Goal: Information Seeking & Learning: Find specific fact

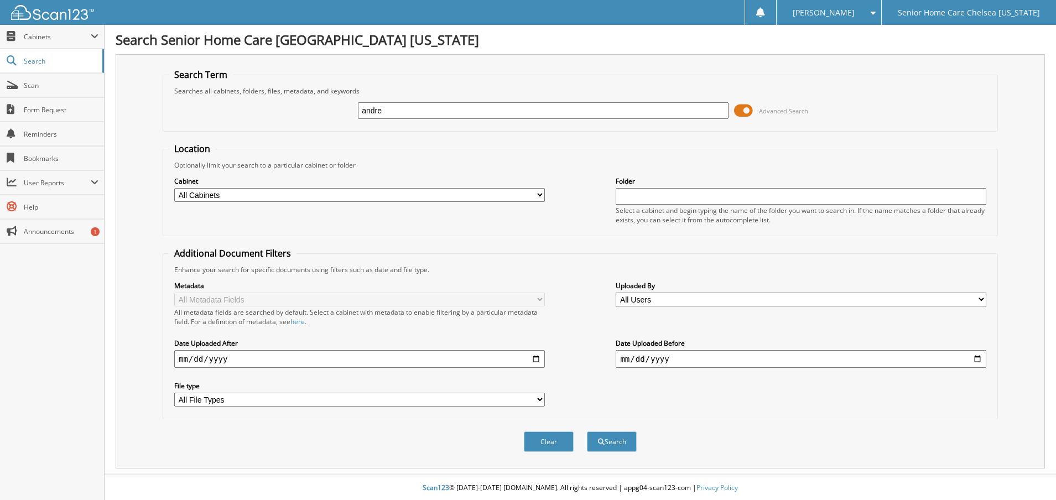
type input "andre"
click at [745, 111] on span at bounding box center [743, 110] width 19 height 17
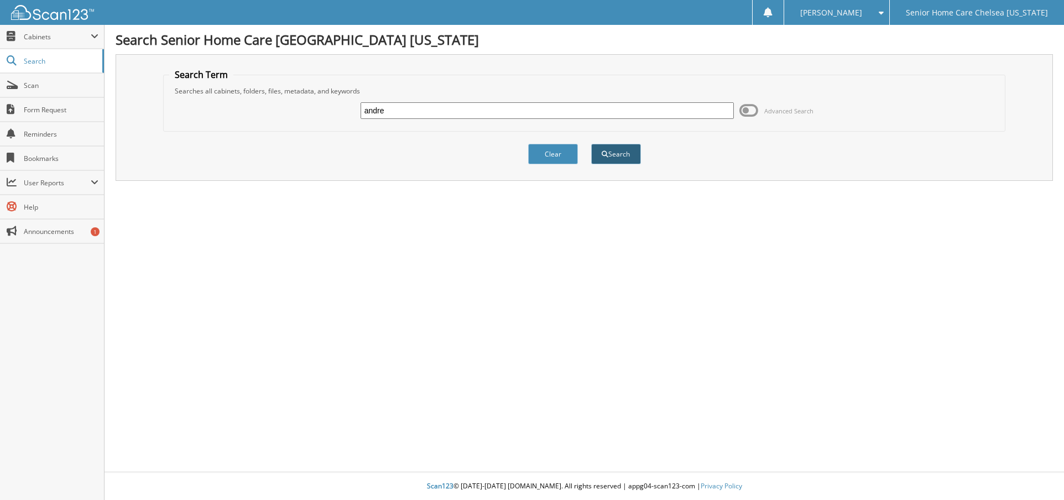
click at [626, 149] on button "Search" at bounding box center [616, 154] width 50 height 20
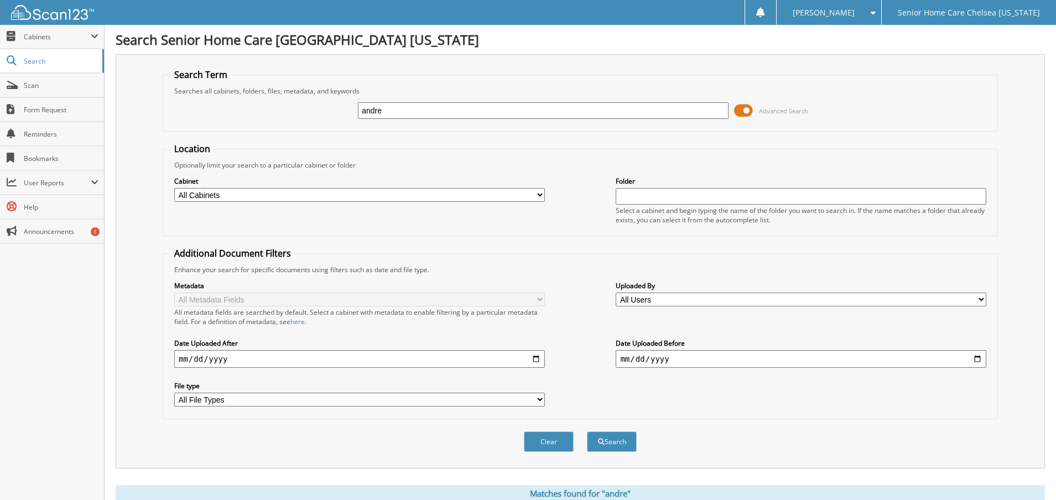
click at [746, 114] on span at bounding box center [743, 110] width 19 height 17
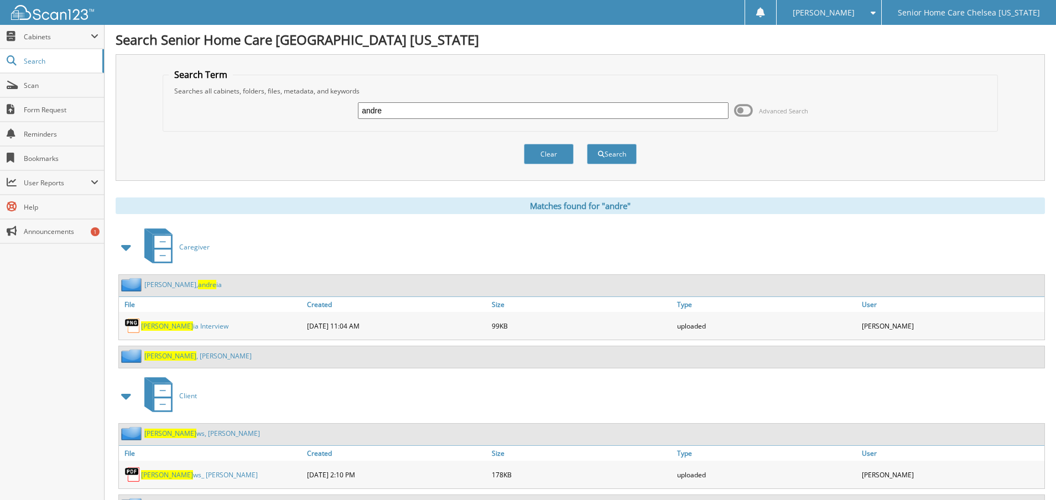
drag, startPoint x: 372, startPoint y: 108, endPoint x: 192, endPoint y: 79, distance: 181.6
click at [192, 79] on fieldset "Search Term Searches all cabinets, folders, files, metadata, and keywords andre…" at bounding box center [580, 100] width 835 height 63
type input "evelyne"
click at [629, 159] on button "Search" at bounding box center [612, 154] width 50 height 20
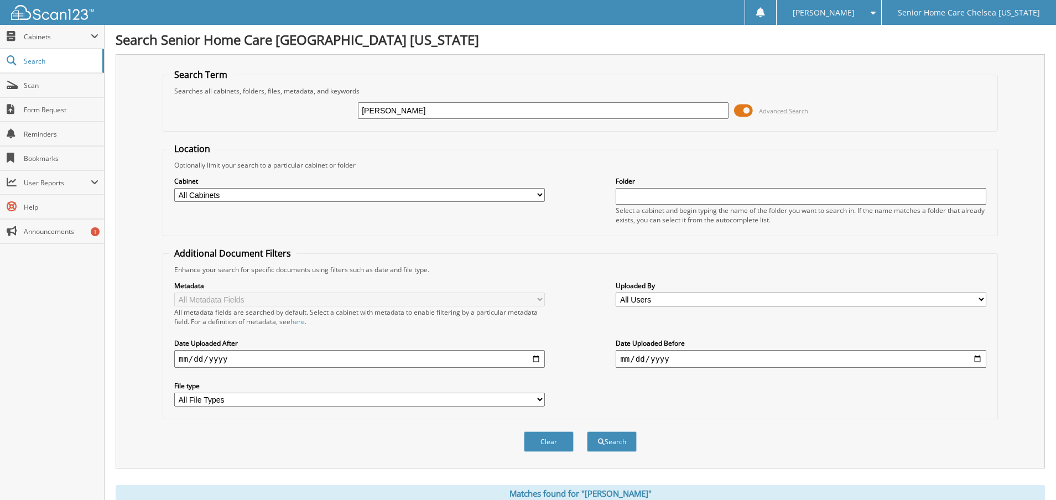
click at [742, 109] on span at bounding box center [743, 110] width 19 height 17
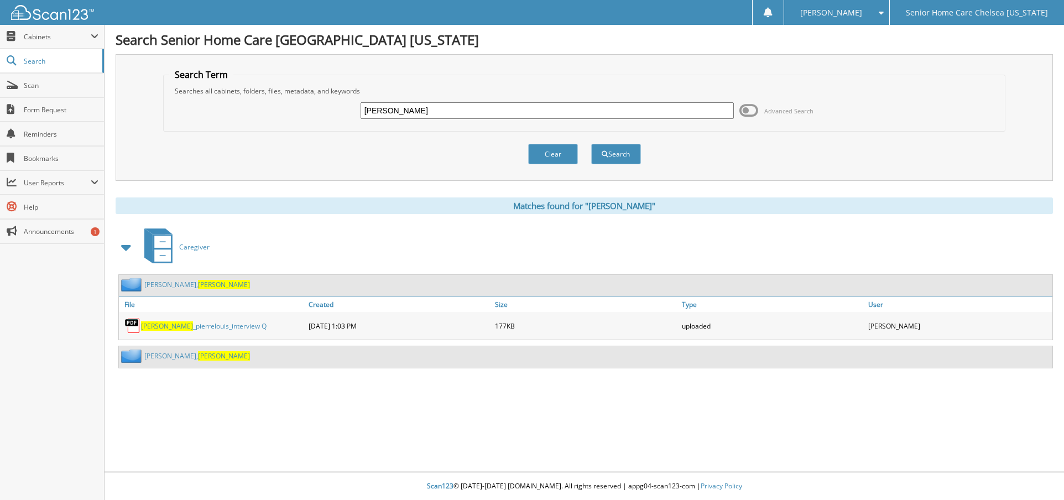
click at [155, 288] on link "Andre, Evelyne" at bounding box center [197, 284] width 106 height 9
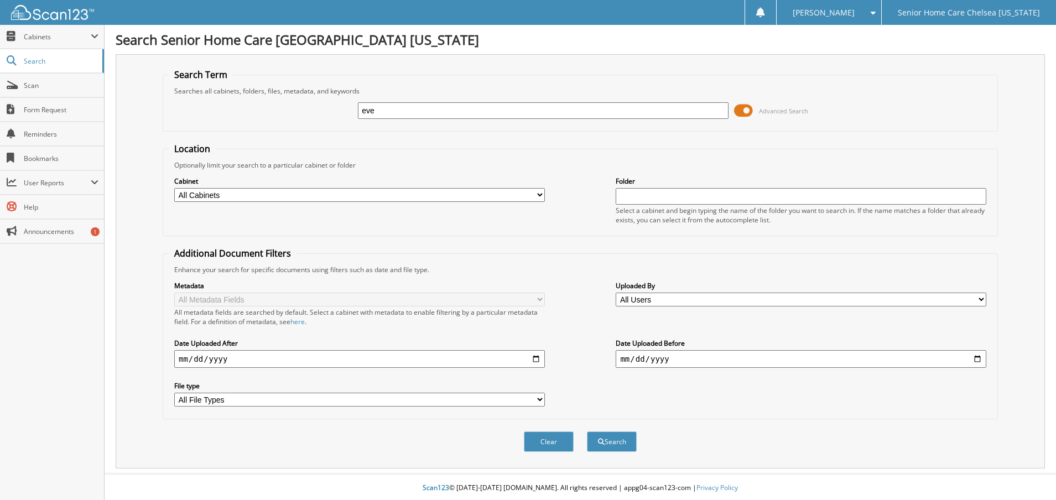
type input "[PERSON_NAME]"
click at [749, 111] on span at bounding box center [743, 110] width 19 height 17
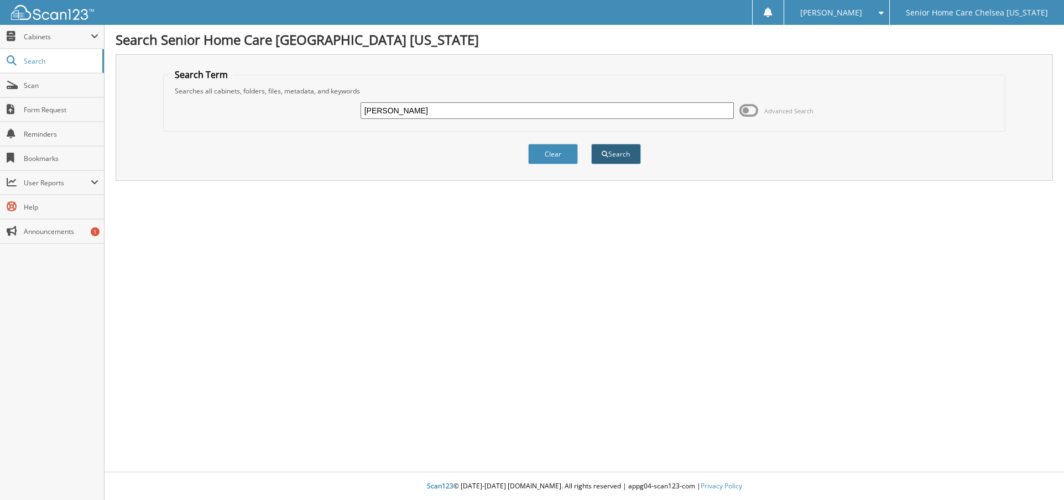
click at [624, 158] on button "Search" at bounding box center [616, 154] width 50 height 20
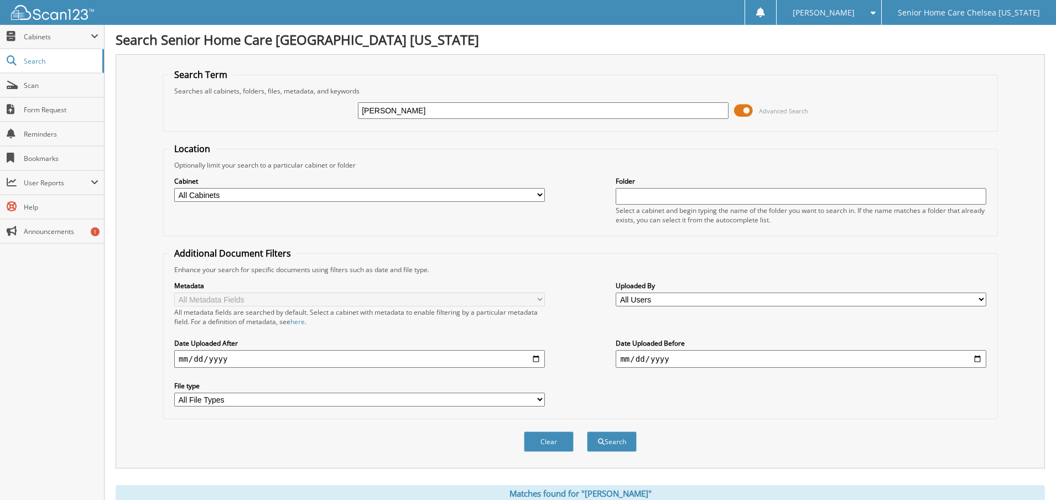
click at [744, 111] on span at bounding box center [743, 110] width 19 height 17
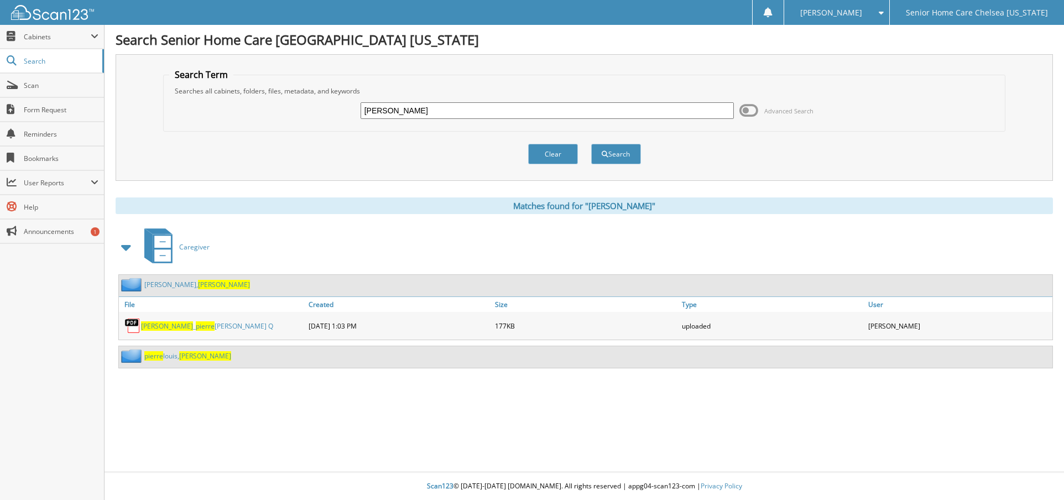
click at [163, 286] on link "Andre, Evelyne" at bounding box center [197, 284] width 106 height 9
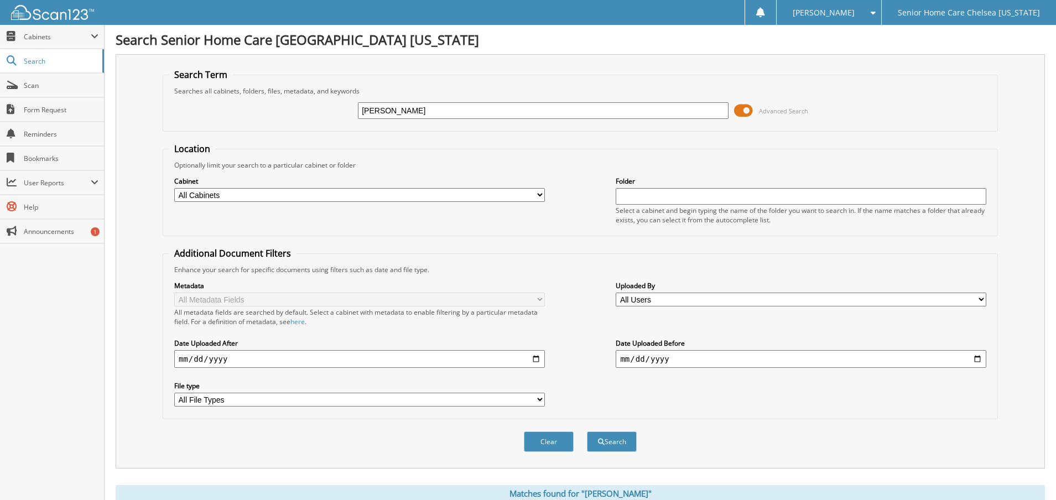
click at [750, 114] on span at bounding box center [743, 110] width 19 height 17
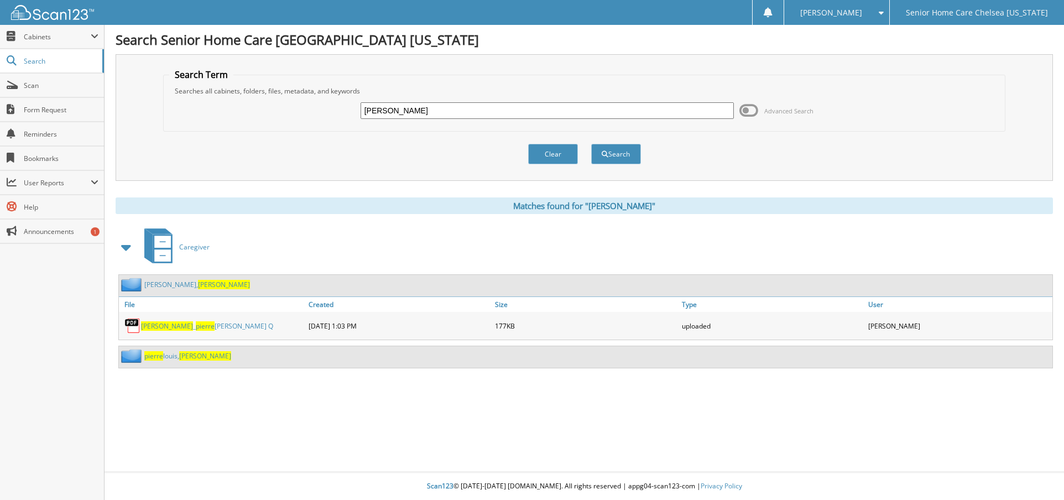
click at [175, 356] on link "[PERSON_NAME], [PERSON_NAME]" at bounding box center [187, 355] width 87 height 9
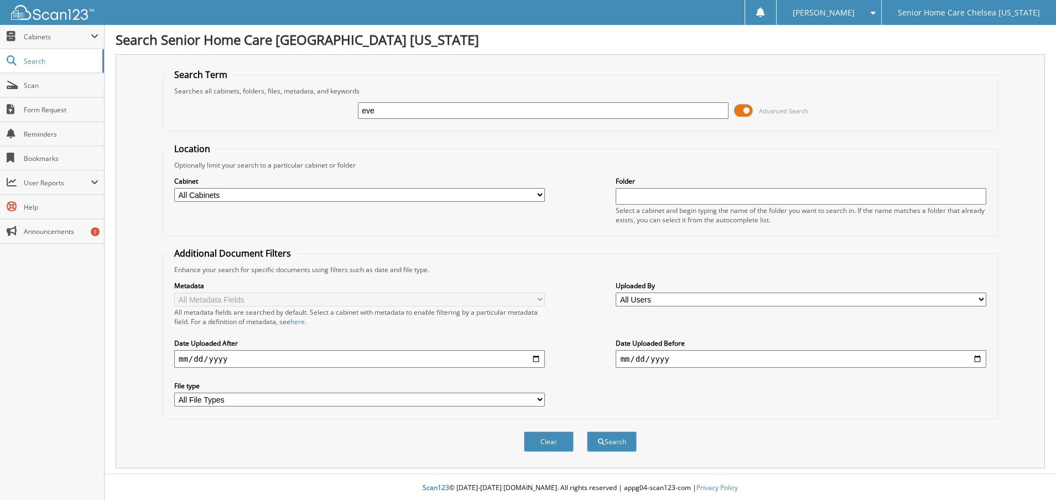
type input "[PERSON_NAME]"
click at [749, 107] on span at bounding box center [743, 110] width 19 height 17
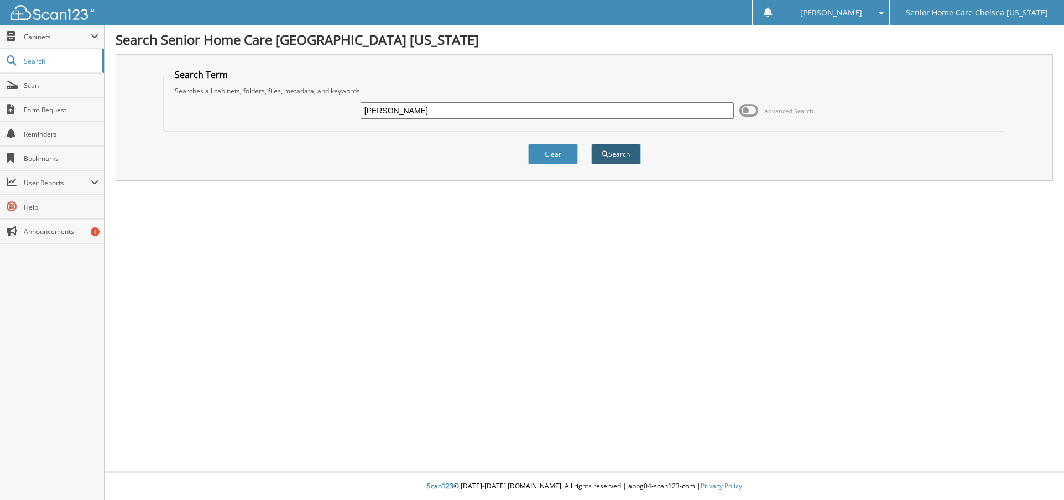
click at [613, 152] on button "Search" at bounding box center [616, 154] width 50 height 20
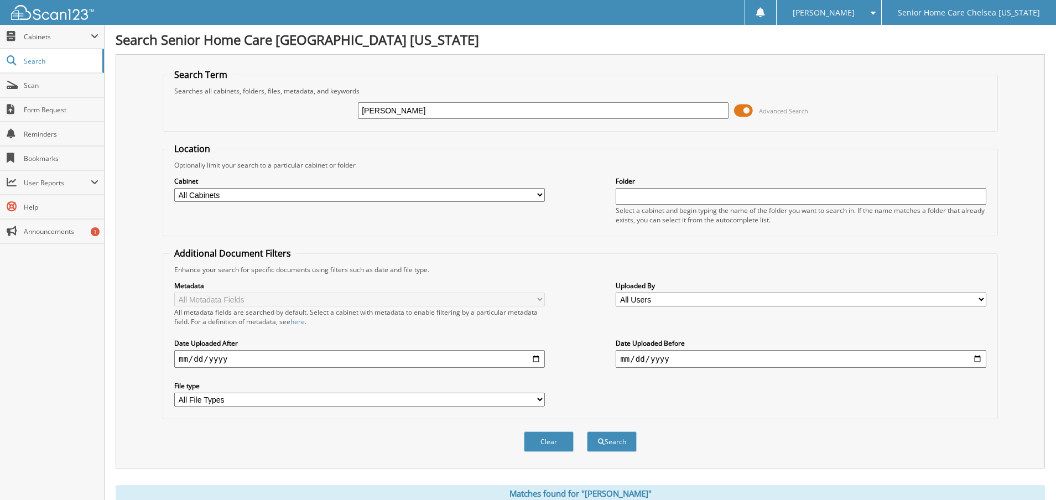
click at [750, 108] on span at bounding box center [743, 110] width 19 height 17
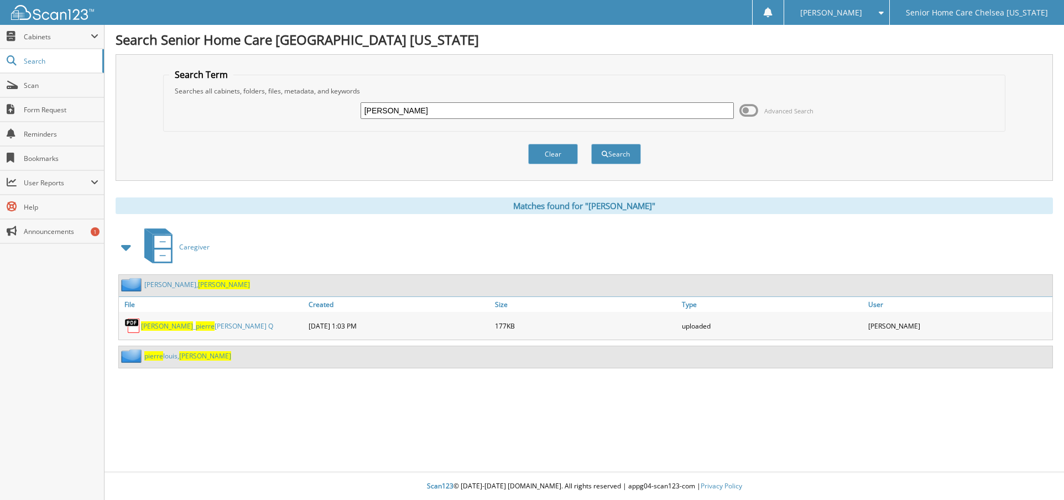
click at [158, 352] on span "pierre" at bounding box center [153, 355] width 19 height 9
